Goal: Information Seeking & Learning: Find specific fact

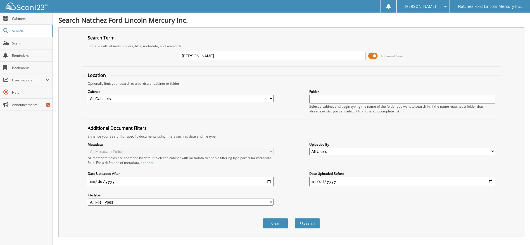
type input "[PERSON_NAME]"
click at [271, 99] on select "All Cabinets CAR DEALS CASHIER REPORTS CLOSED BODY SHOP DEPOSITS EMPLOYEE HANDB…" at bounding box center [181, 98] width 186 height 7
select select "2273"
click at [88, 95] on select "All Cabinets CAR DEALS CASHIER REPORTS CLOSED BODY SHOP DEPOSITS EMPLOYEE HANDB…" at bounding box center [181, 98] width 186 height 7
click at [313, 223] on button "Search" at bounding box center [307, 223] width 25 height 10
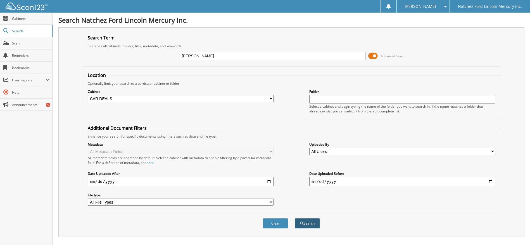
click at [305, 221] on button "Search" at bounding box center [307, 223] width 25 height 10
click at [204, 55] on input "[PERSON_NAME]" at bounding box center [273, 56] width 186 height 8
type input "c"
type input "todd carpenter"
click at [295, 218] on button "Search" at bounding box center [307, 223] width 25 height 10
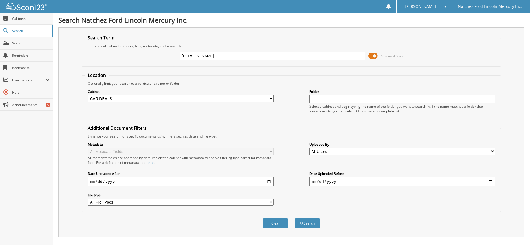
click at [216, 55] on input "todd carpenter" at bounding box center [273, 56] width 186 height 8
type input "t"
type input "[PERSON_NAME]"
click at [295, 218] on button "Search" at bounding box center [307, 223] width 25 height 10
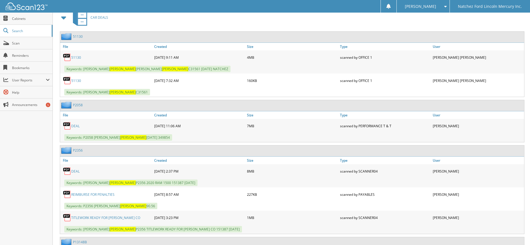
scroll to position [280, 0]
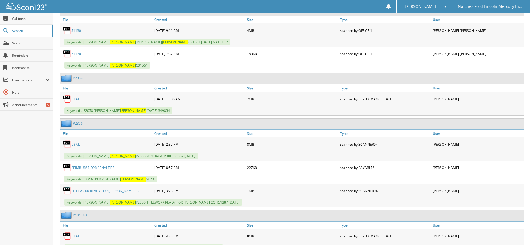
click at [73, 31] on link "51130" at bounding box center [76, 30] width 10 height 5
click at [76, 98] on link "DEAL" at bounding box center [75, 99] width 8 height 5
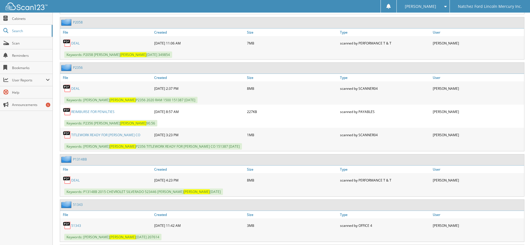
scroll to position [224, 0]
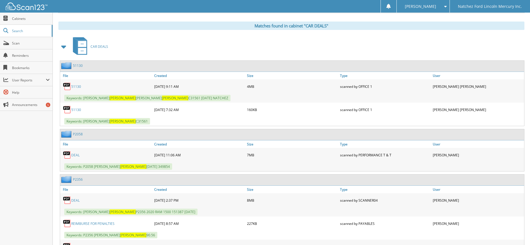
click at [77, 86] on link "51130" at bounding box center [76, 86] width 10 height 5
